Goal: Task Accomplishment & Management: Use online tool/utility

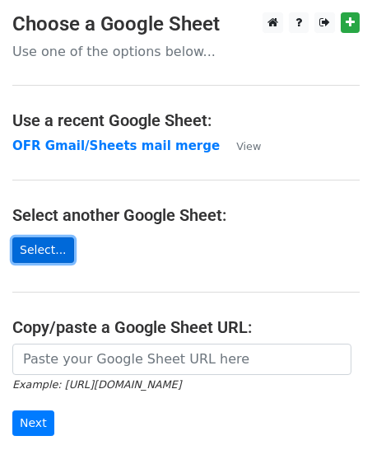
click at [42, 251] on link "Select..." at bounding box center [43, 250] width 62 height 26
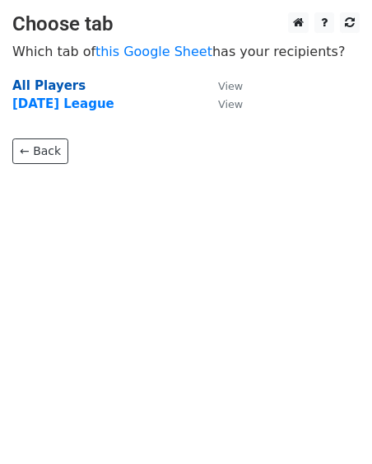
click at [40, 87] on strong "All Players" at bounding box center [48, 85] width 73 height 15
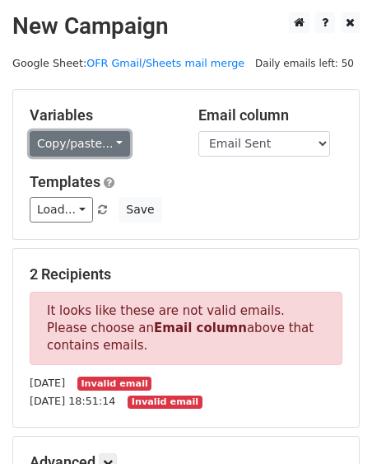
click at [117, 141] on link "Copy/paste..." at bounding box center [80, 144] width 101 height 26
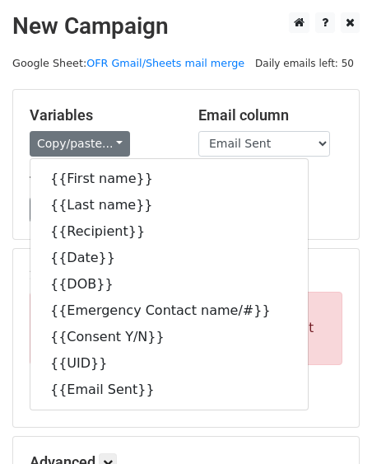
click at [152, 107] on h5 "Variables" at bounding box center [102, 115] width 144 height 18
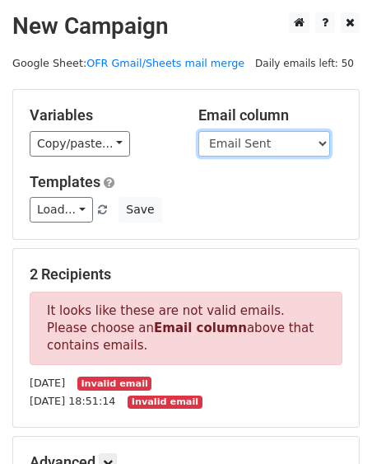
click at [254, 147] on select "First name Last name Recipient Date DOB Emergency Contact name/# Consent Y/N UI…" at bounding box center [265, 144] width 132 height 26
select select "Recipient"
click at [199, 131] on select "First name Last name Recipient Date DOB Emergency Contact name/# Consent Y/N UI…" at bounding box center [265, 144] width 132 height 26
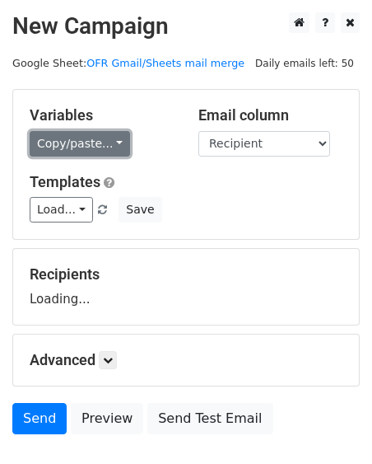
click at [101, 148] on link "Copy/paste..." at bounding box center [80, 144] width 101 height 26
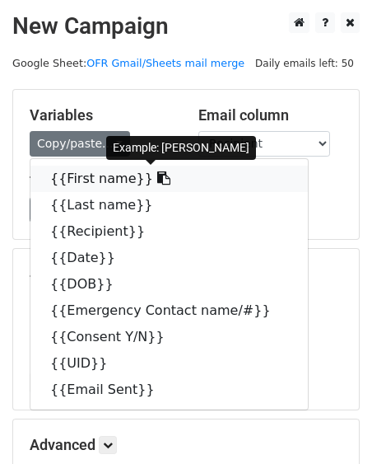
click at [99, 180] on link "{{First name}}" at bounding box center [169, 179] width 278 height 26
